Goal: Task Accomplishment & Management: Manage account settings

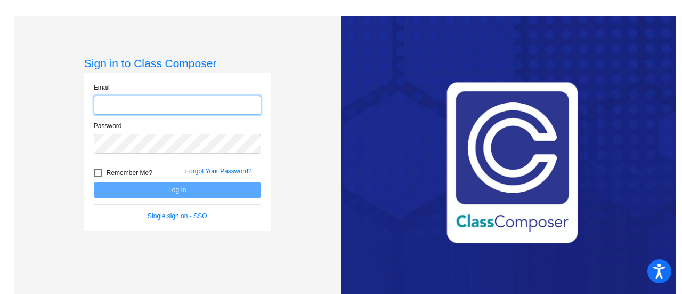
click at [163, 105] on input "email" at bounding box center [177, 105] width 167 height 20
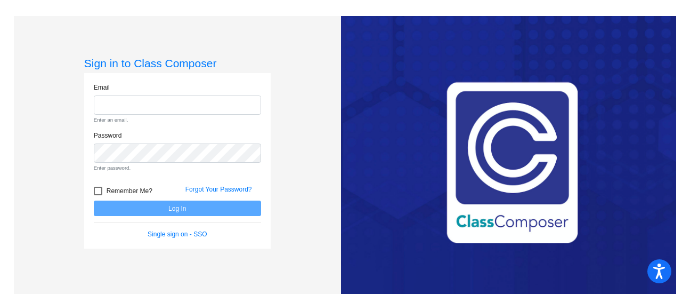
click at [330, 154] on div "Sign in to Class Composer Email Enter an email. Password Enter password. Rememb…" at bounding box center [177, 163] width 327 height 294
click at [671, 271] on button "Open accessiBe: accessibility options, statement and help" at bounding box center [660, 271] width 27 height 27
click at [671, 271] on body "For screen-reader mode - click the first button of the website Accessibility Sc…" at bounding box center [341, 147] width 682 height 294
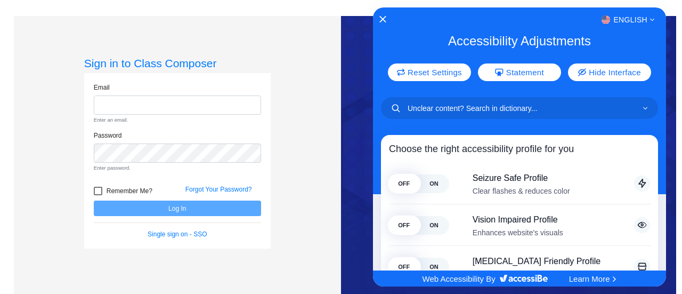
click at [236, 185] on div at bounding box center [341, 147] width 682 height 294
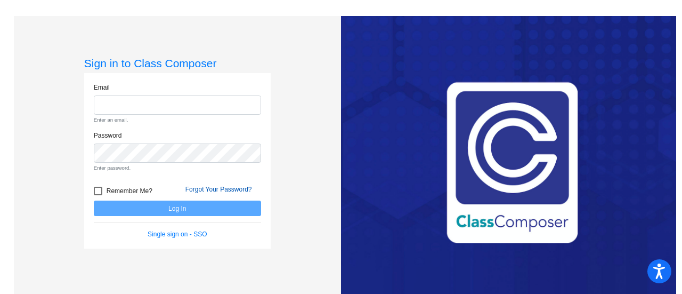
click at [227, 188] on link "Forgot Your Password?" at bounding box center [219, 189] width 67 height 7
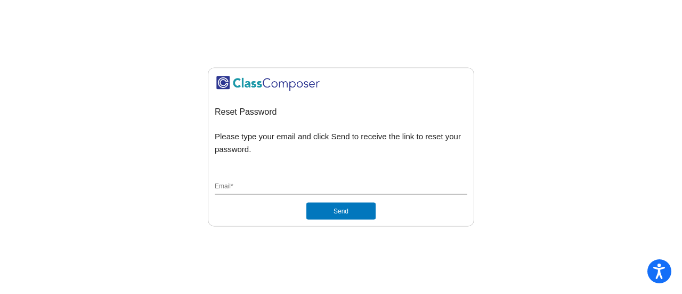
drag, startPoint x: 242, startPoint y: 180, endPoint x: 238, endPoint y: 184, distance: 5.7
click at [238, 184] on div "Email *" at bounding box center [341, 184] width 253 height 20
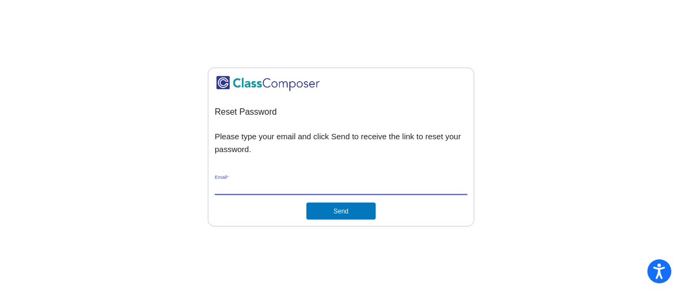
click at [238, 184] on input "Email *" at bounding box center [341, 187] width 253 height 10
type input "[EMAIL_ADDRESS][DOMAIN_NAME]"
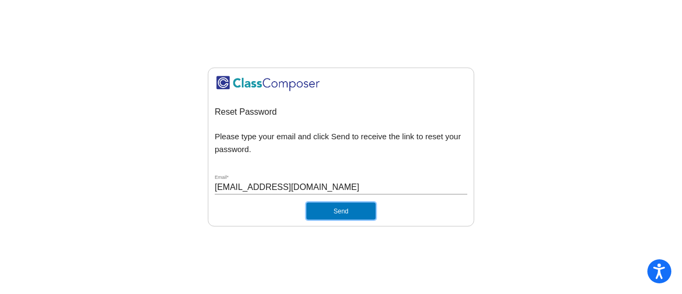
click at [344, 206] on button "Send" at bounding box center [341, 211] width 69 height 17
click at [668, 272] on button "Open accessiBe: accessibility options, statement and help" at bounding box center [660, 271] width 27 height 27
